Goal: Task Accomplishment & Management: Use online tool/utility

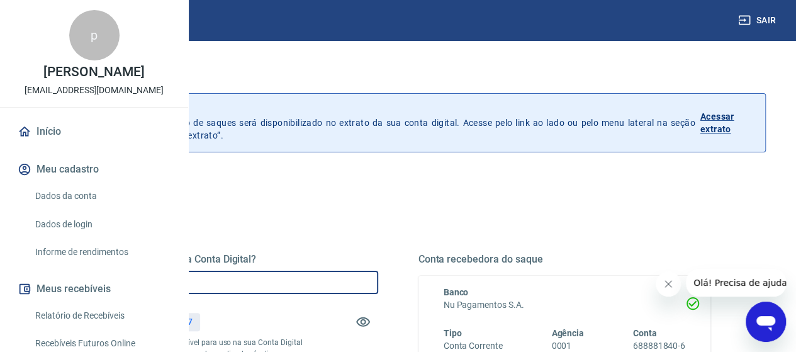
click at [336, 285] on input "R$ 0,00" at bounding box center [232, 282] width 293 height 23
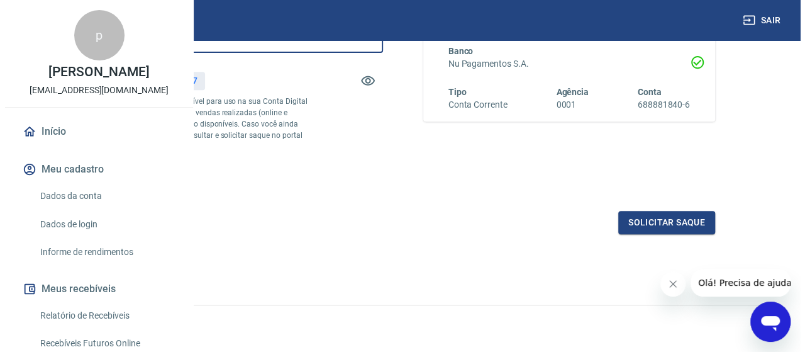
scroll to position [252, 0]
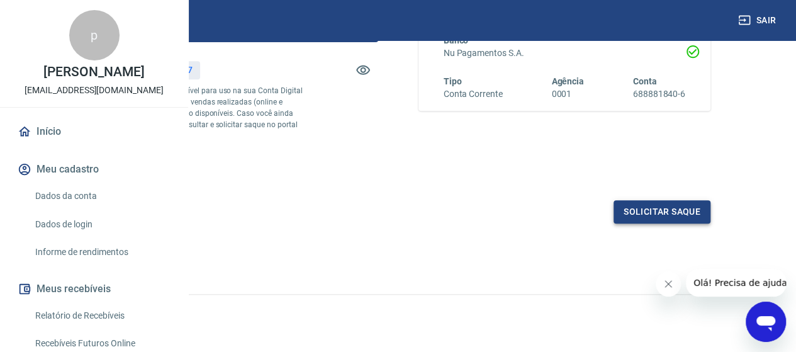
type input "R$ 713,47"
click at [630, 223] on button "Solicitar saque" at bounding box center [661, 211] width 97 height 23
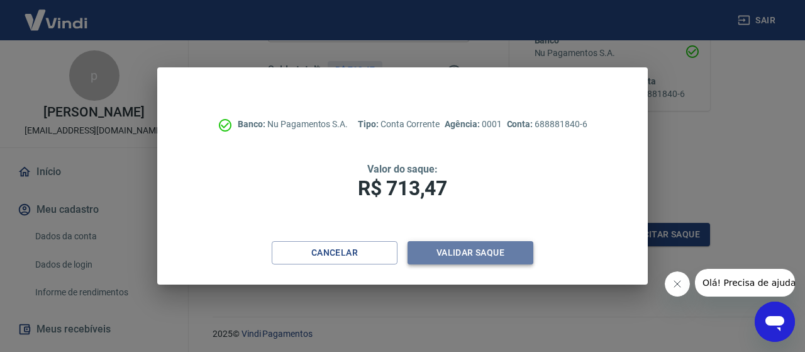
click at [488, 256] on button "Validar saque" at bounding box center [471, 252] width 126 height 23
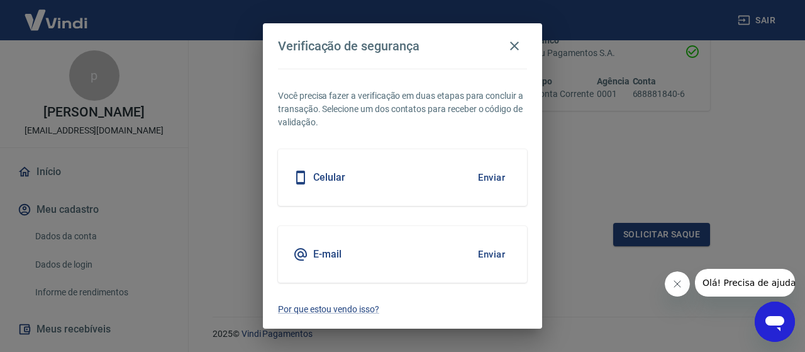
click at [496, 177] on button "Enviar" at bounding box center [491, 177] width 41 height 26
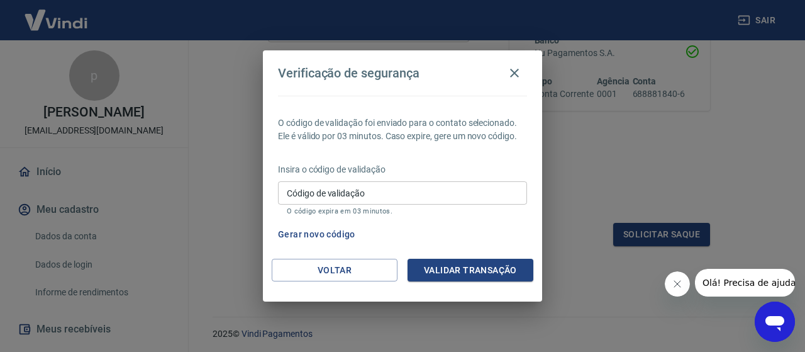
click at [305, 188] on input "Código de validação" at bounding box center [402, 192] width 249 height 23
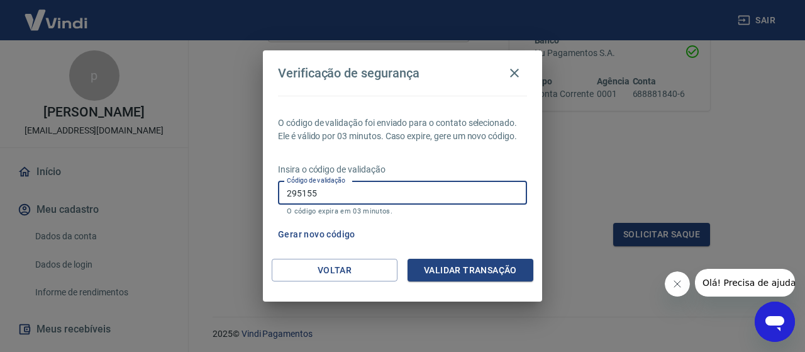
type input "295155"
click at [463, 267] on button "Validar transação" at bounding box center [471, 270] width 126 height 23
